Goal: Information Seeking & Learning: Learn about a topic

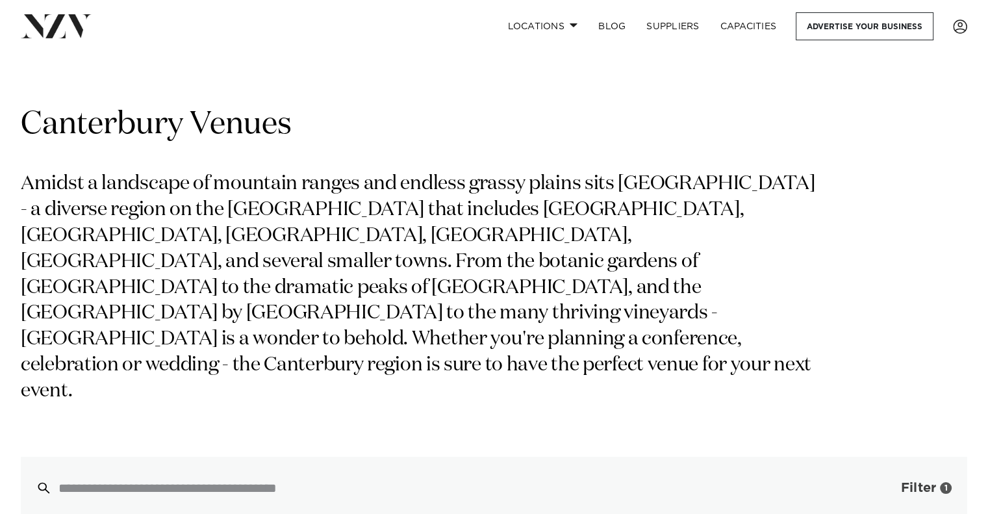
click at [913, 481] on span "Filter" at bounding box center [918, 487] width 35 height 13
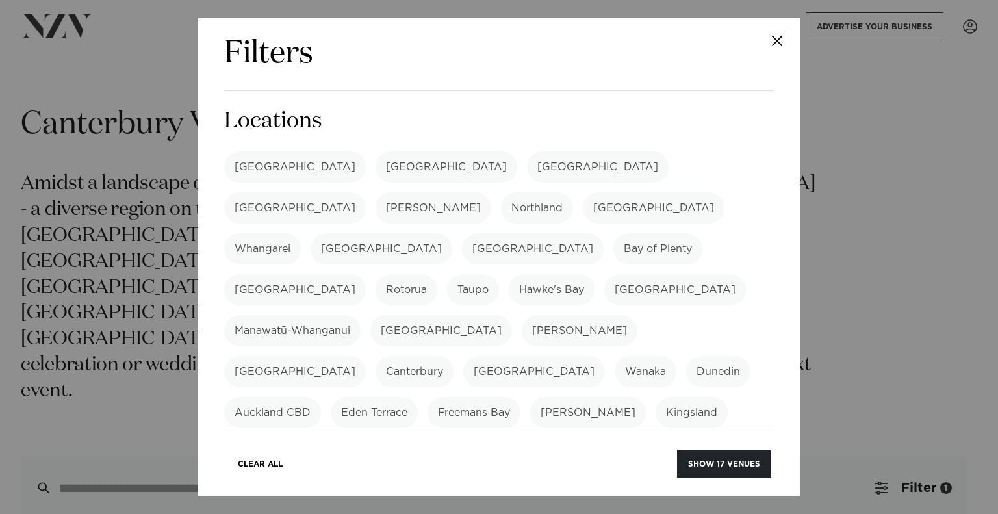
click at [454, 356] on label "Canterbury" at bounding box center [415, 371] width 78 height 31
click at [723, 457] on button "Show 17 venues" at bounding box center [724, 464] width 94 height 28
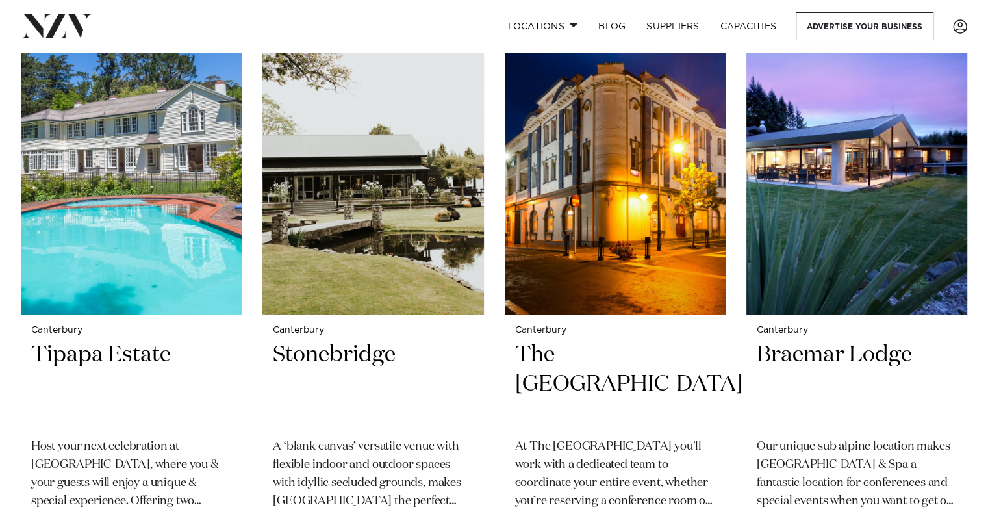
scroll to position [2378, 0]
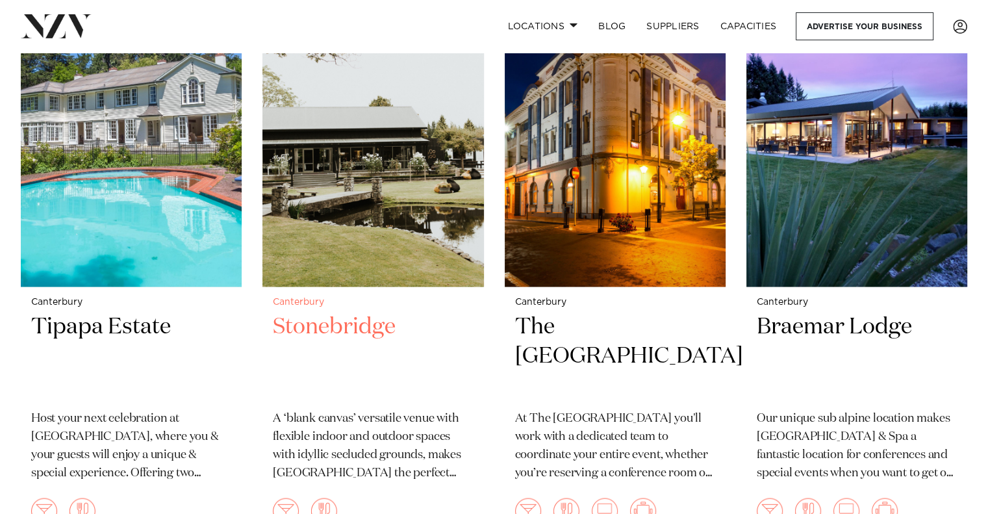
click at [340, 312] on h2 "Stonebridge" at bounding box center [373, 356] width 200 height 88
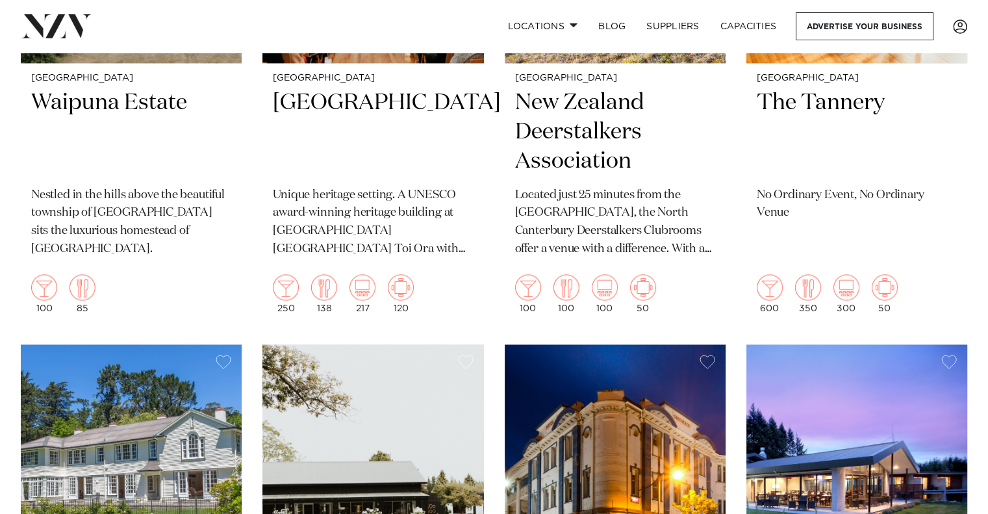
scroll to position [0, 0]
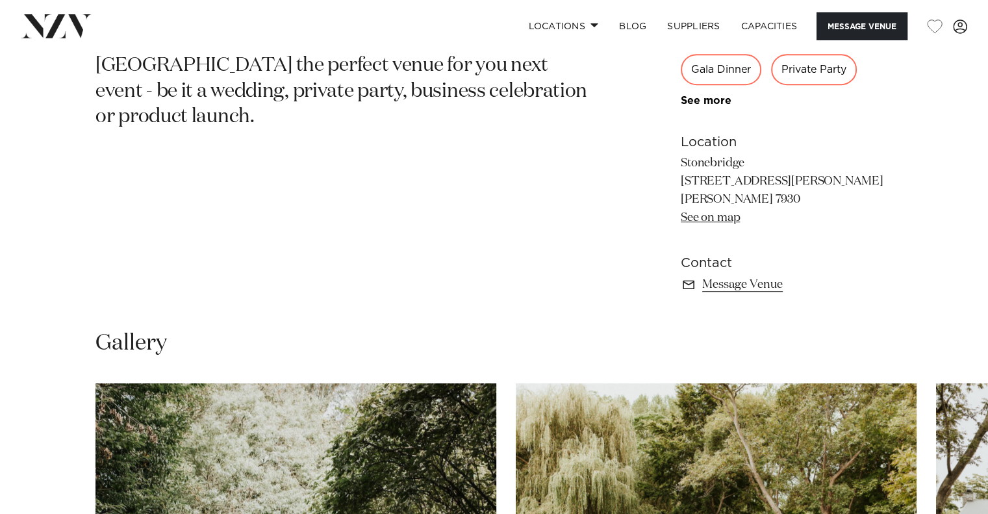
scroll to position [676, 0]
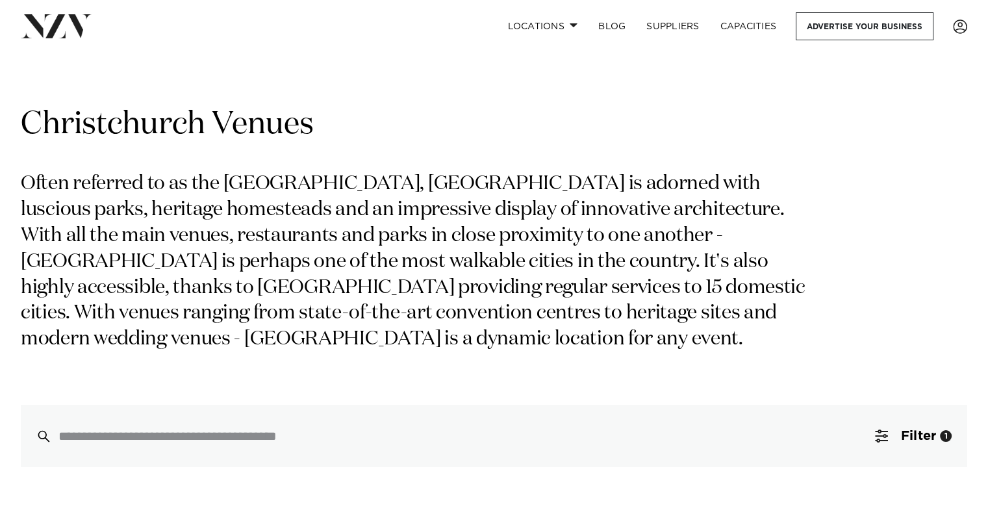
click at [0, 226] on section "Grid Map Christchurch Venues Often referred to as the garden city, Christchurch…" at bounding box center [494, 273] width 988 height 389
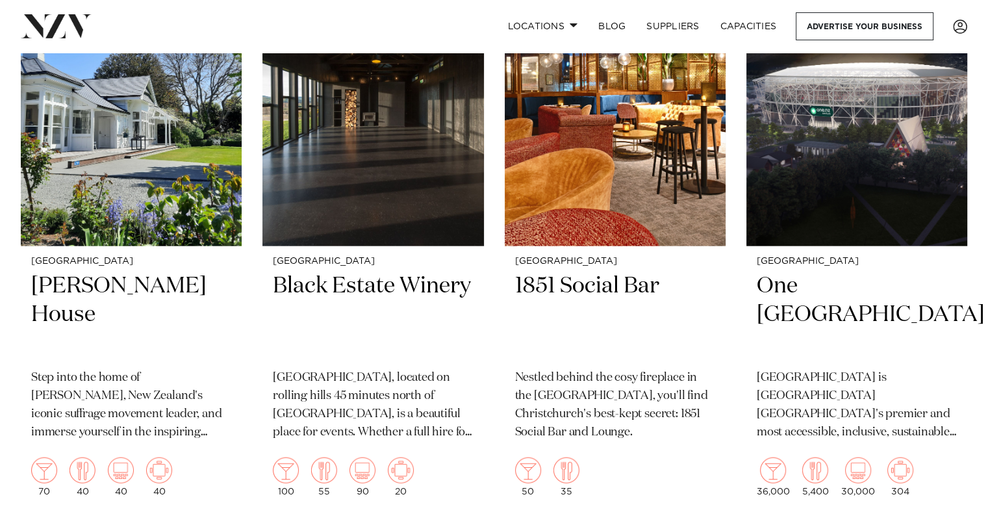
scroll to position [2859, 0]
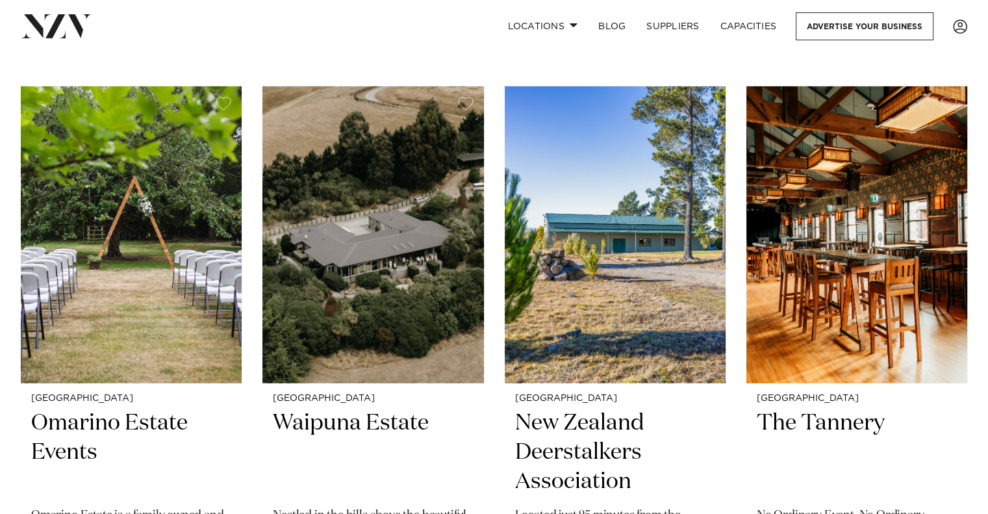
scroll to position [3847, 0]
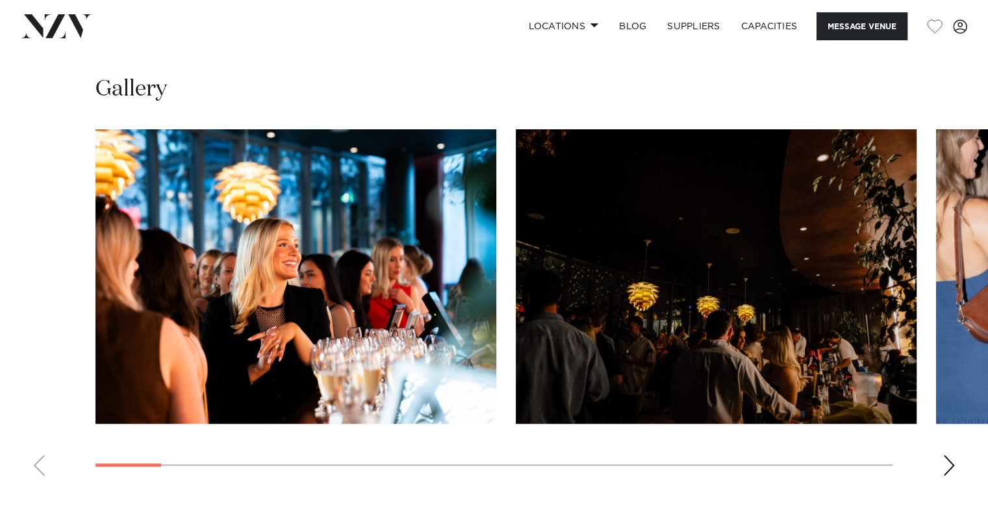
scroll to position [1170, 0]
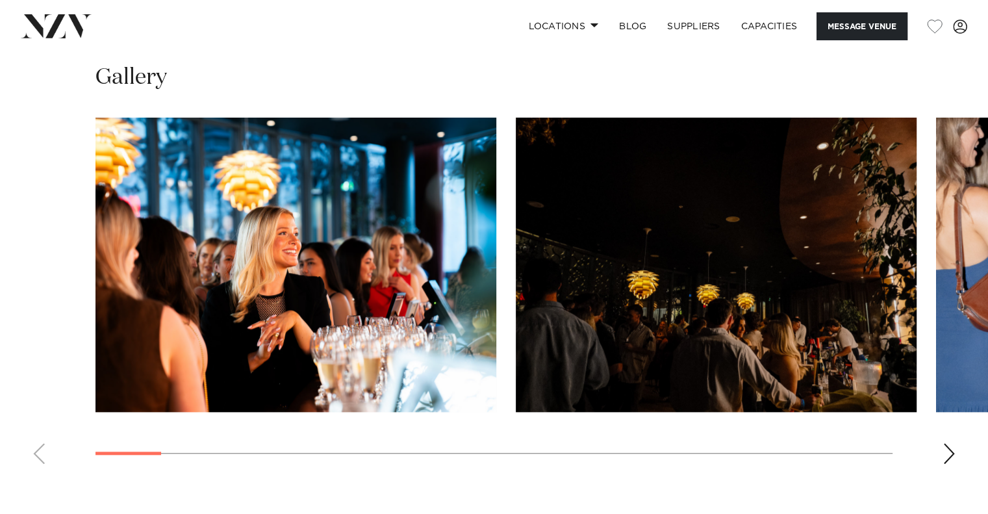
click at [950, 453] on div "Next slide" at bounding box center [949, 453] width 13 height 21
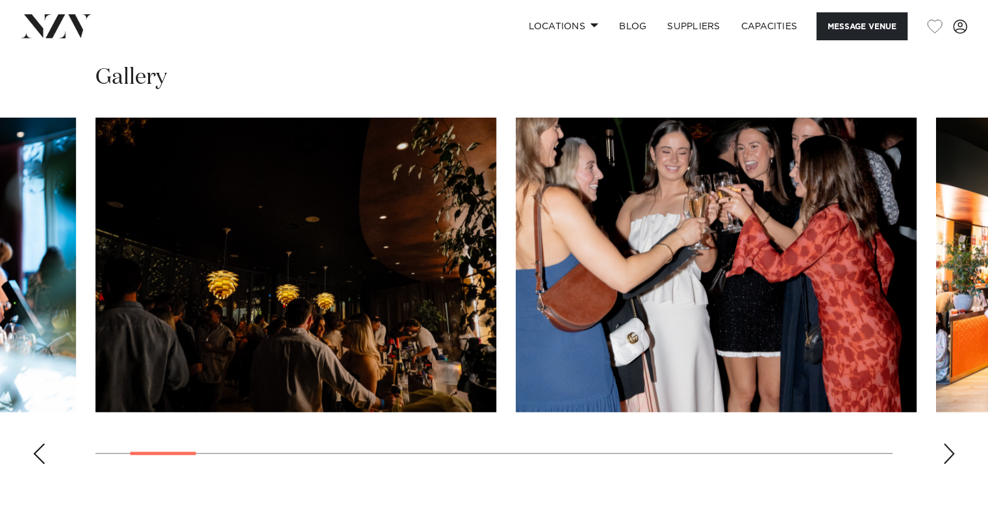
click at [950, 453] on div "Next slide" at bounding box center [949, 453] width 13 height 21
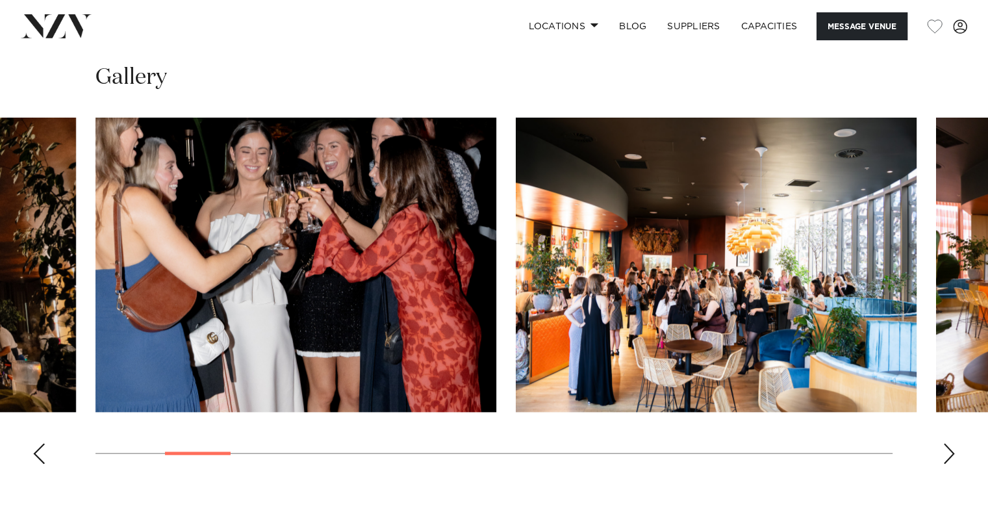
click at [950, 453] on div "Next slide" at bounding box center [949, 453] width 13 height 21
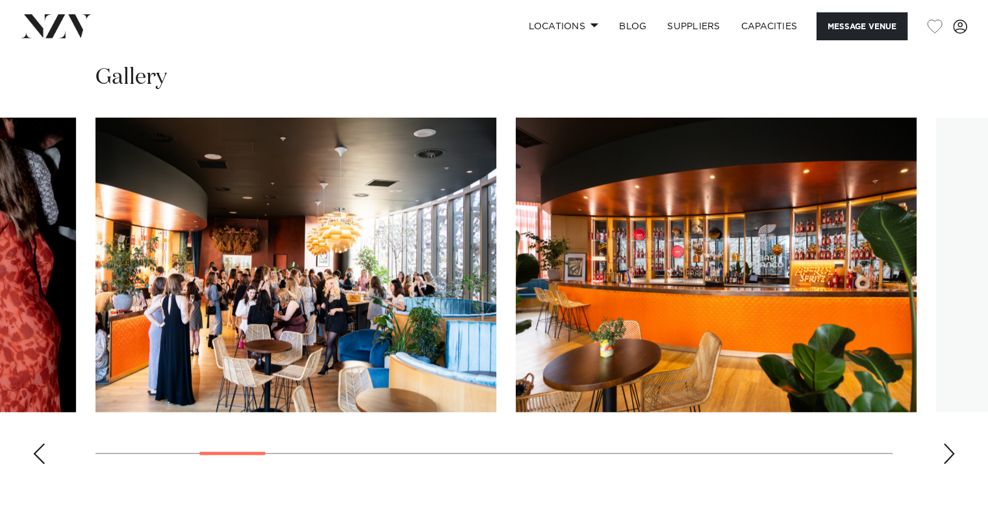
click at [950, 453] on div "Next slide" at bounding box center [949, 453] width 13 height 21
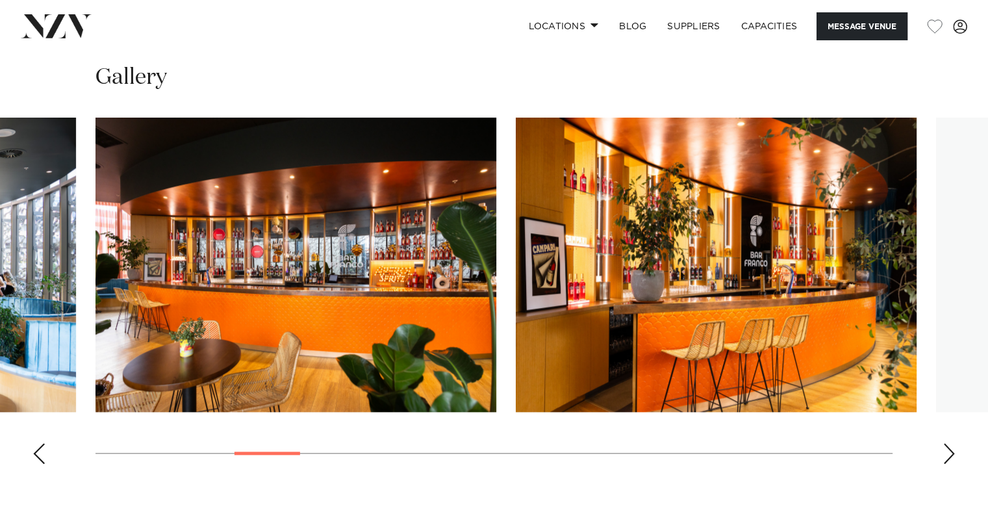
click at [950, 453] on div "Next slide" at bounding box center [949, 453] width 13 height 21
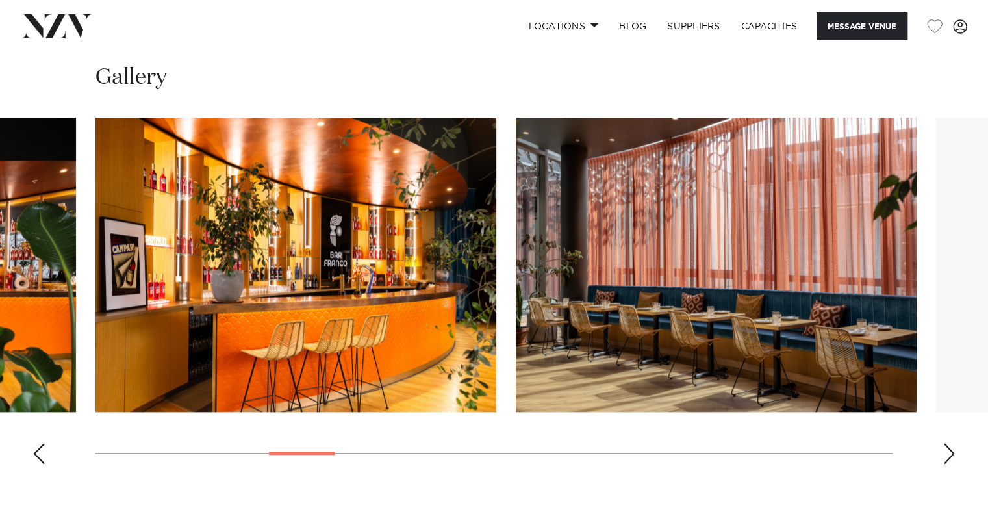
click at [950, 453] on div "Next slide" at bounding box center [949, 453] width 13 height 21
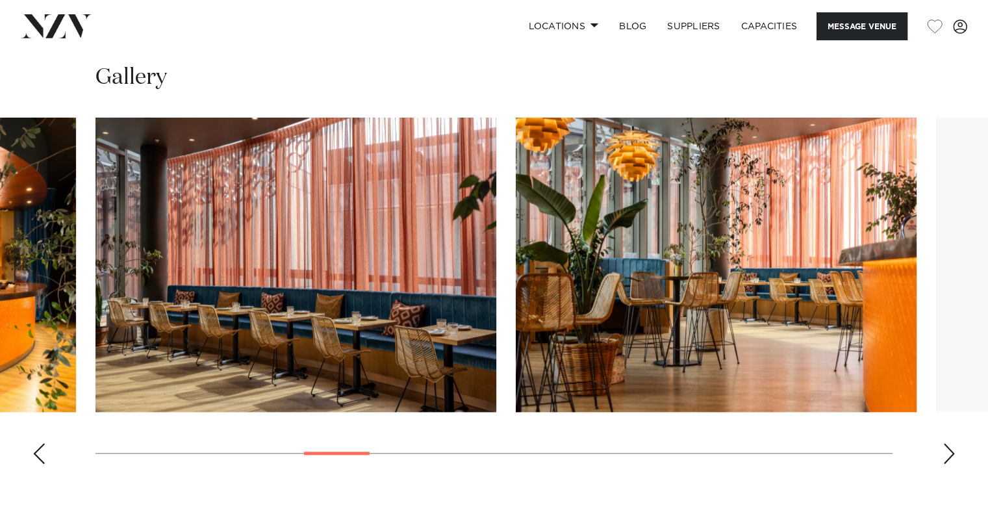
click at [950, 453] on div "Next slide" at bounding box center [949, 453] width 13 height 21
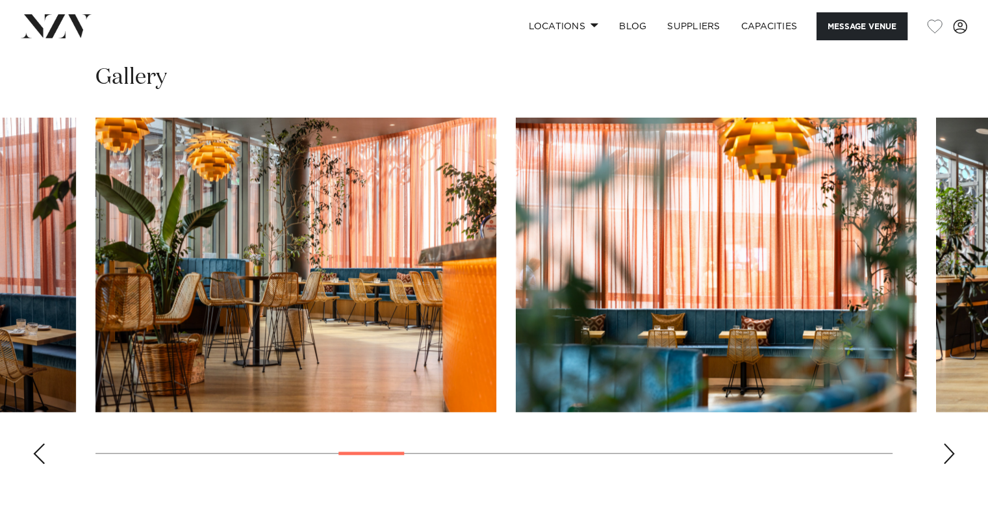
click at [950, 453] on div "Next slide" at bounding box center [949, 453] width 13 height 21
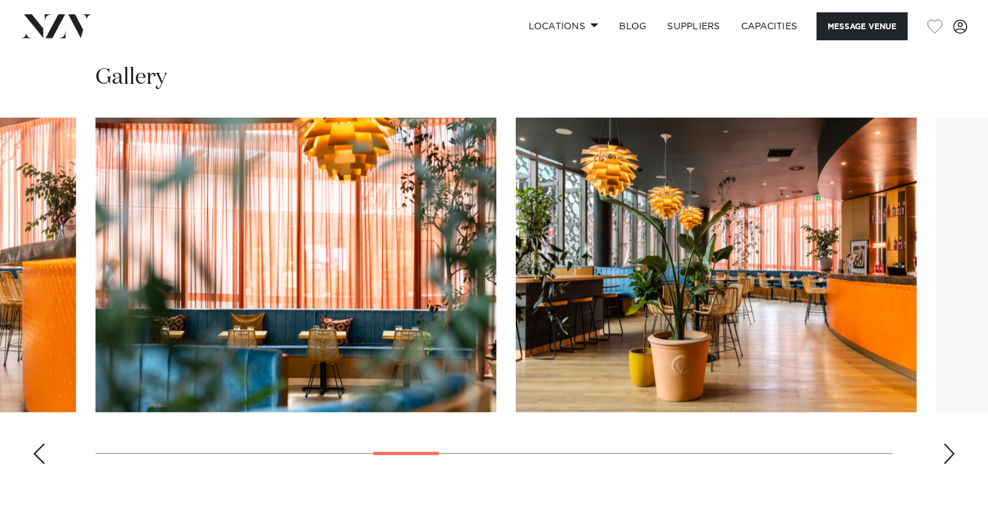
click at [950, 453] on div "Next slide" at bounding box center [949, 453] width 13 height 21
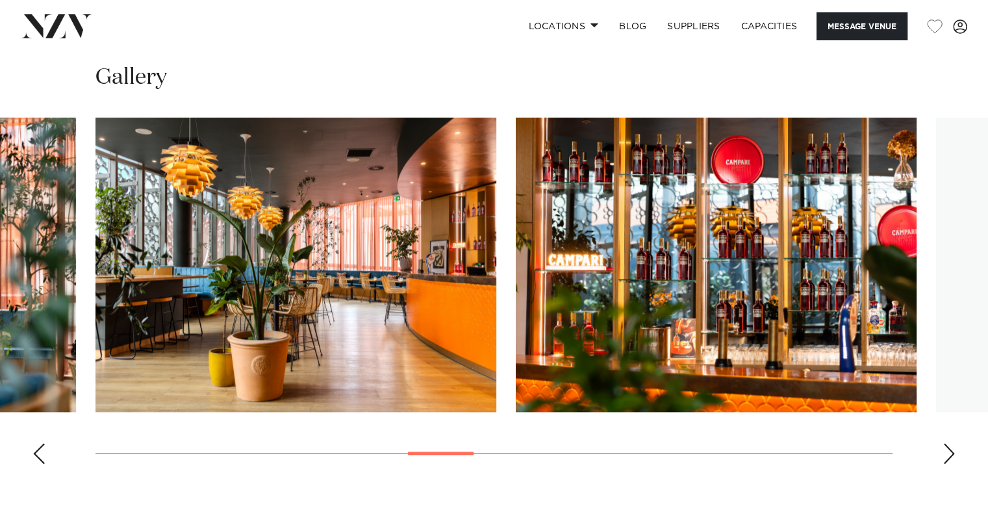
click at [950, 453] on div "Next slide" at bounding box center [949, 453] width 13 height 21
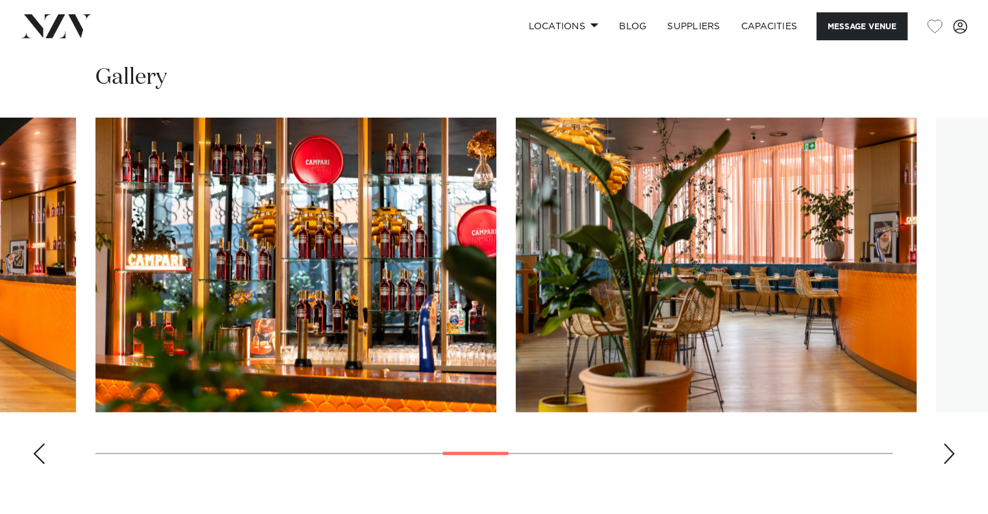
click at [950, 453] on div "Next slide" at bounding box center [949, 453] width 13 height 21
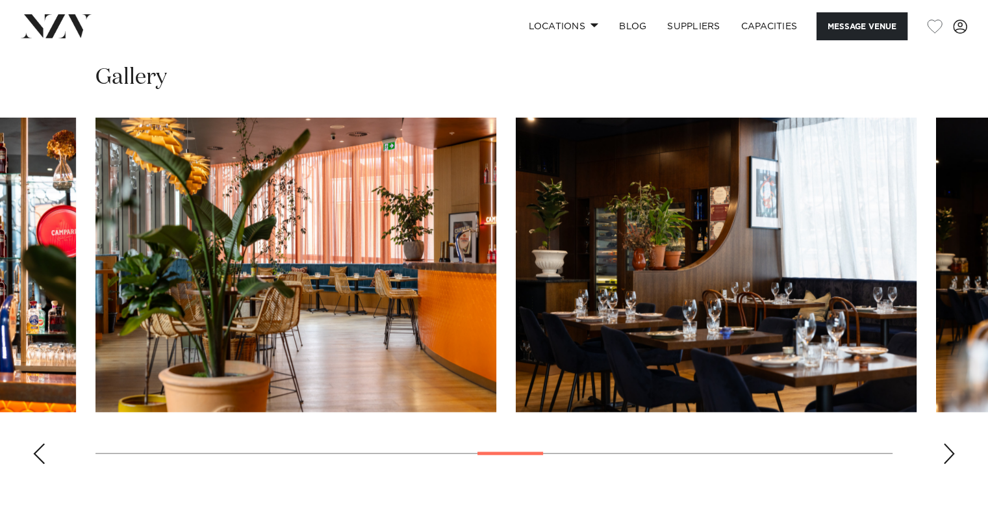
click at [950, 453] on div "Next slide" at bounding box center [949, 453] width 13 height 21
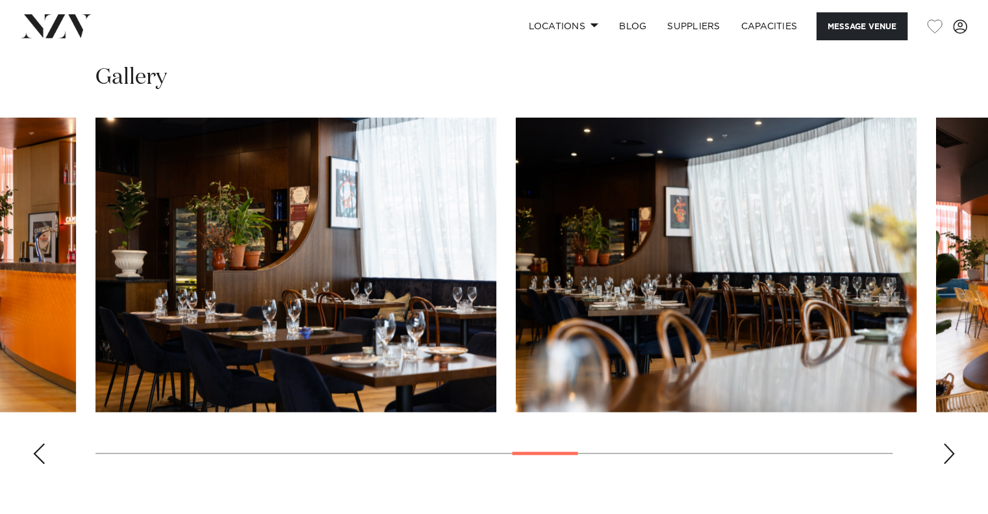
click at [950, 453] on div "Next slide" at bounding box center [949, 453] width 13 height 21
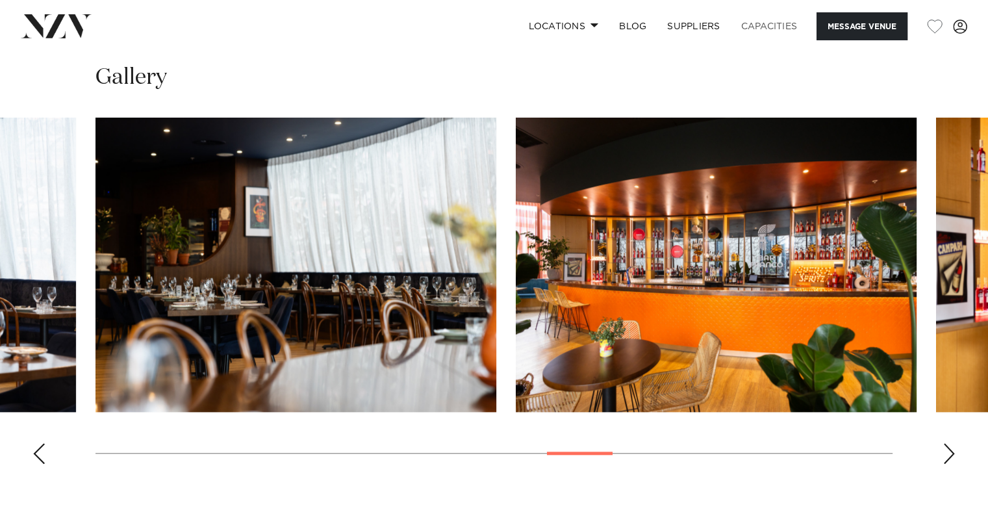
click at [780, 23] on link "Capacities" at bounding box center [769, 26] width 77 height 28
